Goal: Download file/media

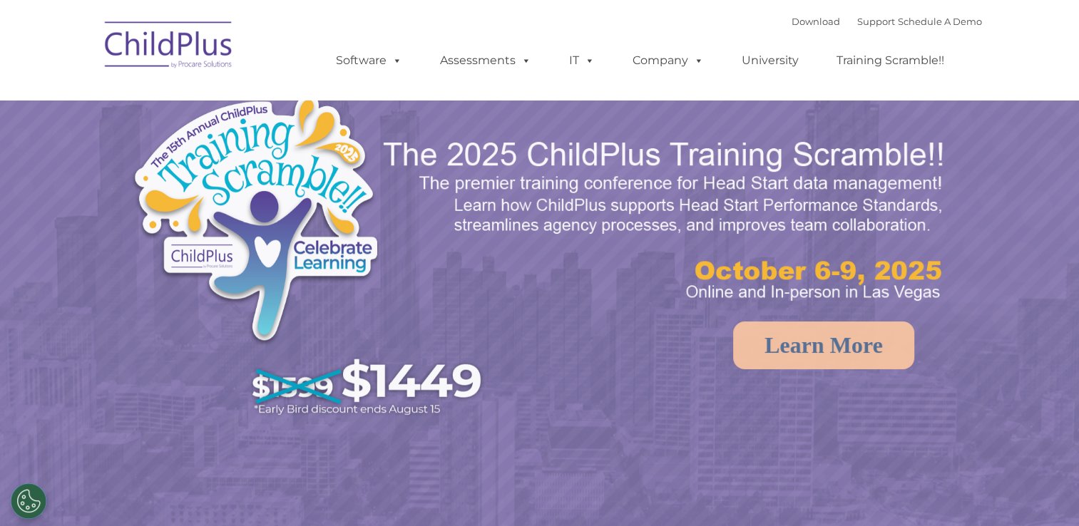
select select "MEDIUM"
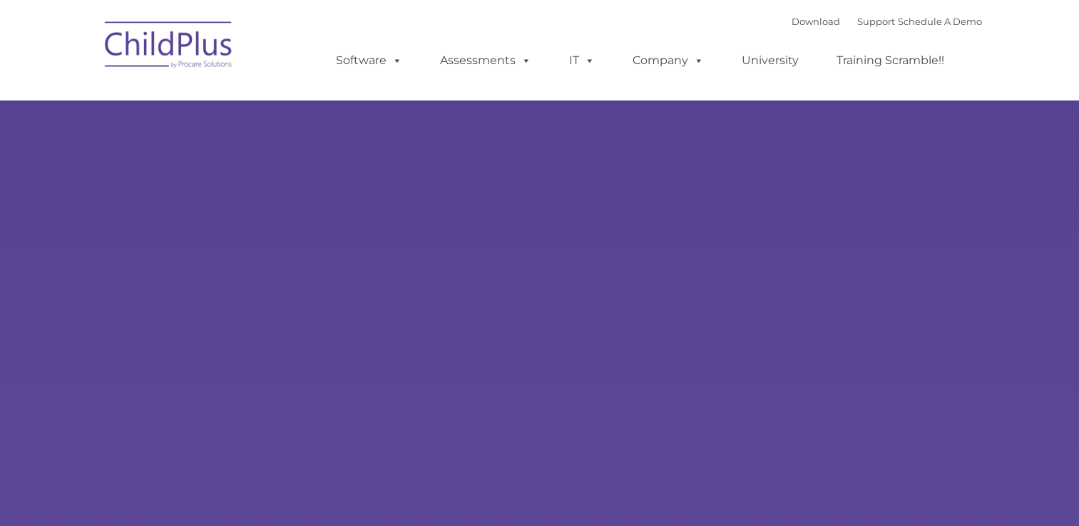
type input ""
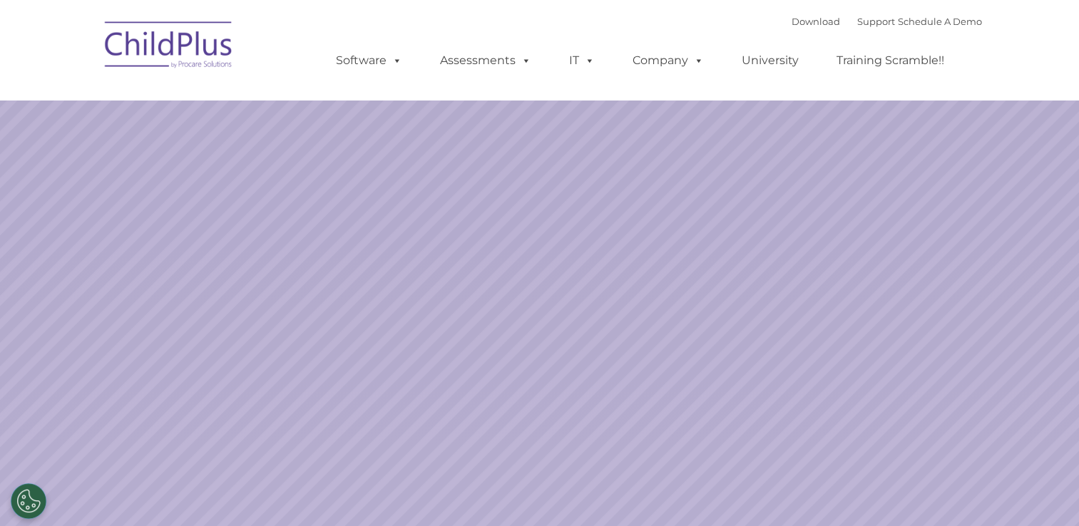
select select "MEDIUM"
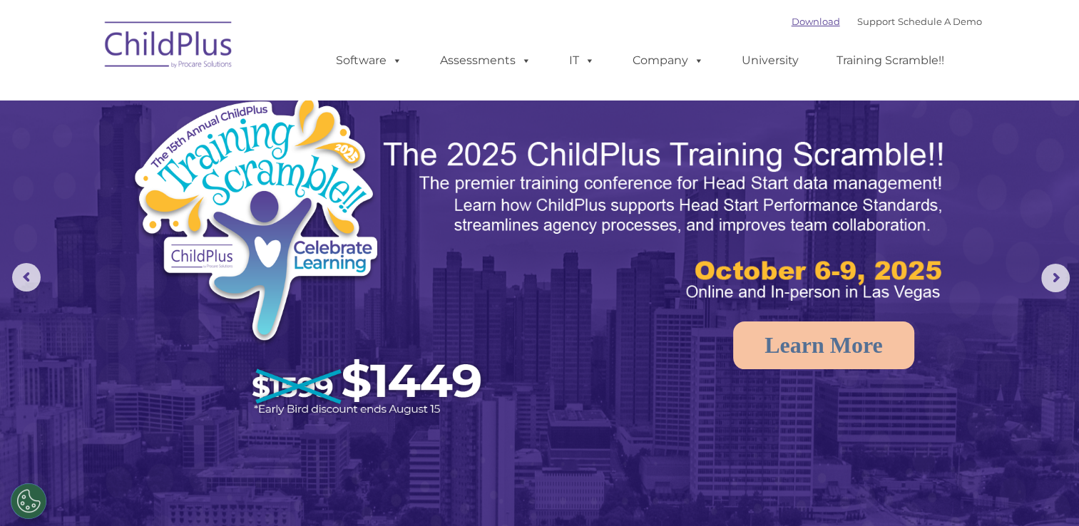
click at [791, 24] on link "Download" at bounding box center [815, 21] width 48 height 11
